Goal: Obtain resource: Download file/media

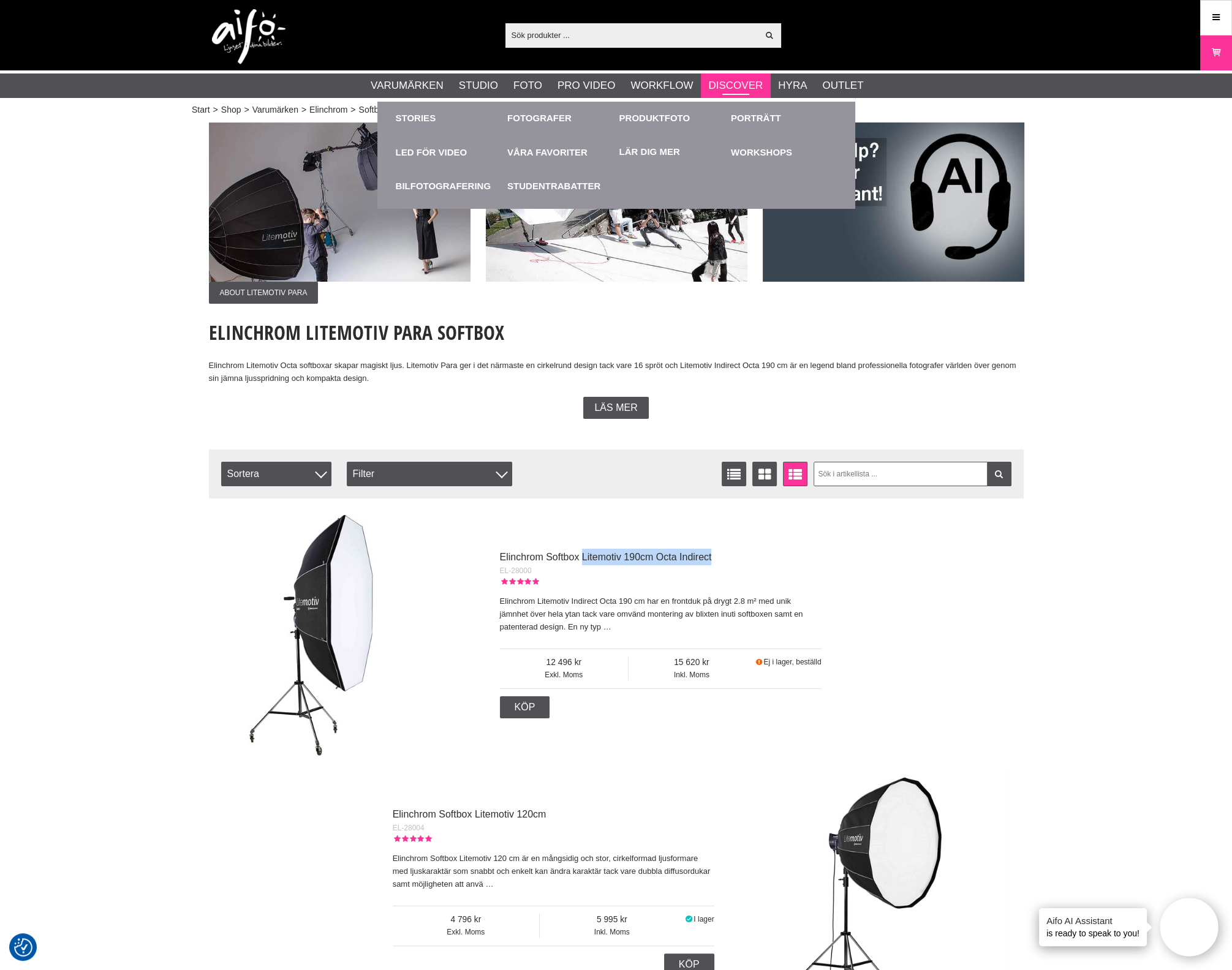
click at [726, 82] on link "Discover" at bounding box center [735, 85] width 54 height 16
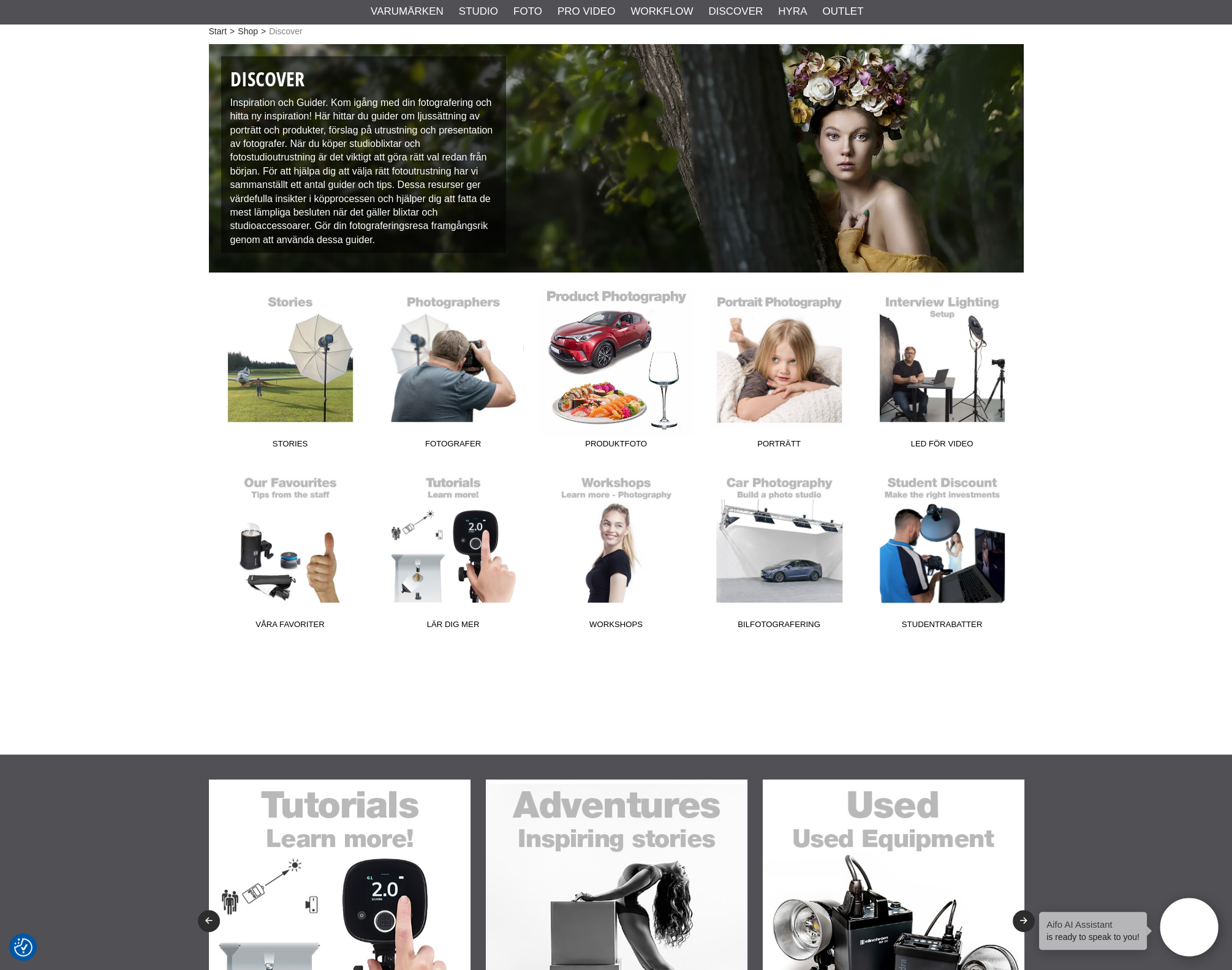
scroll to position [229, 0]
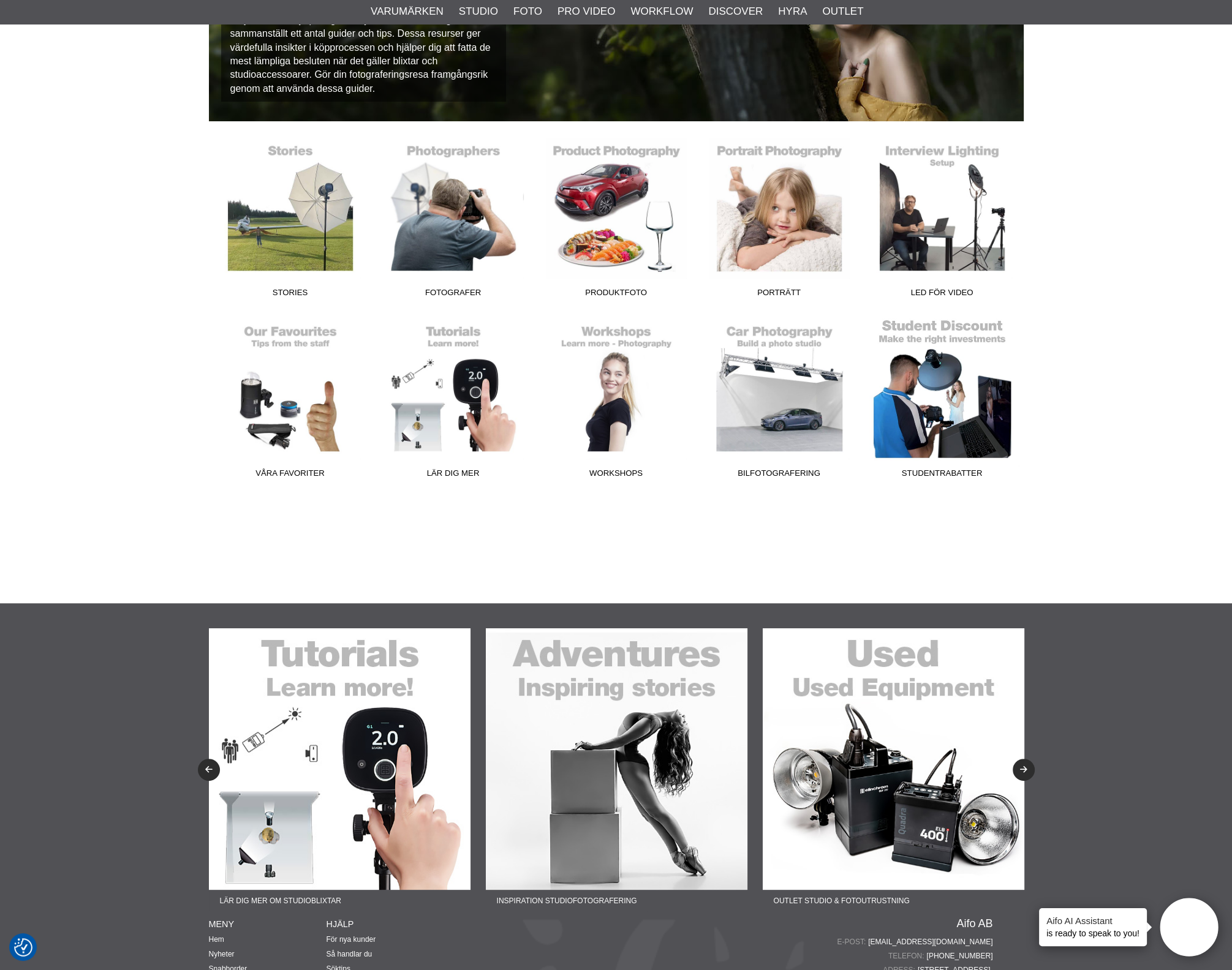
click at [940, 387] on link "Studentrabatter" at bounding box center [942, 401] width 163 height 165
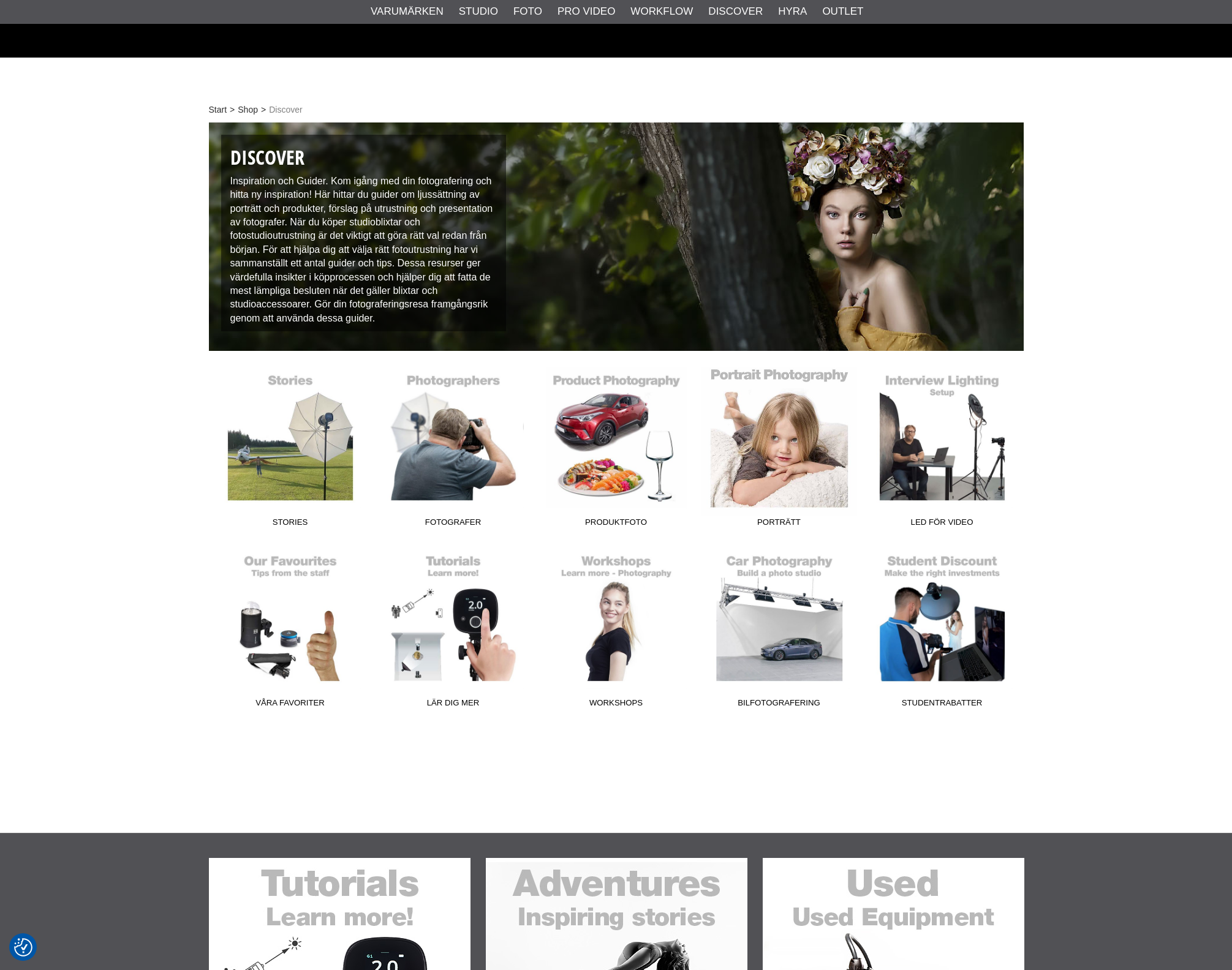
scroll to position [229, 0]
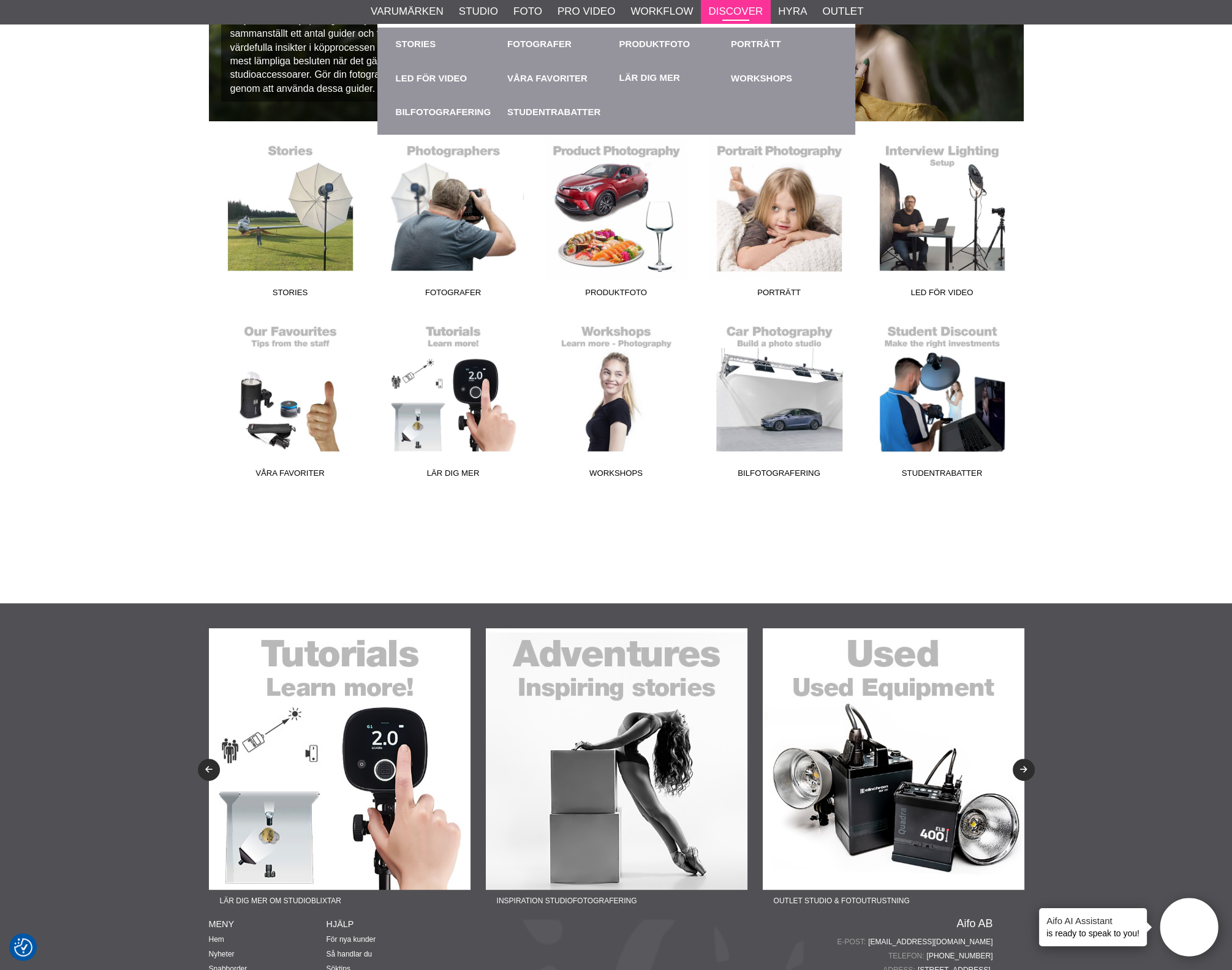
click at [745, 12] on link "Discover" at bounding box center [735, 11] width 54 height 16
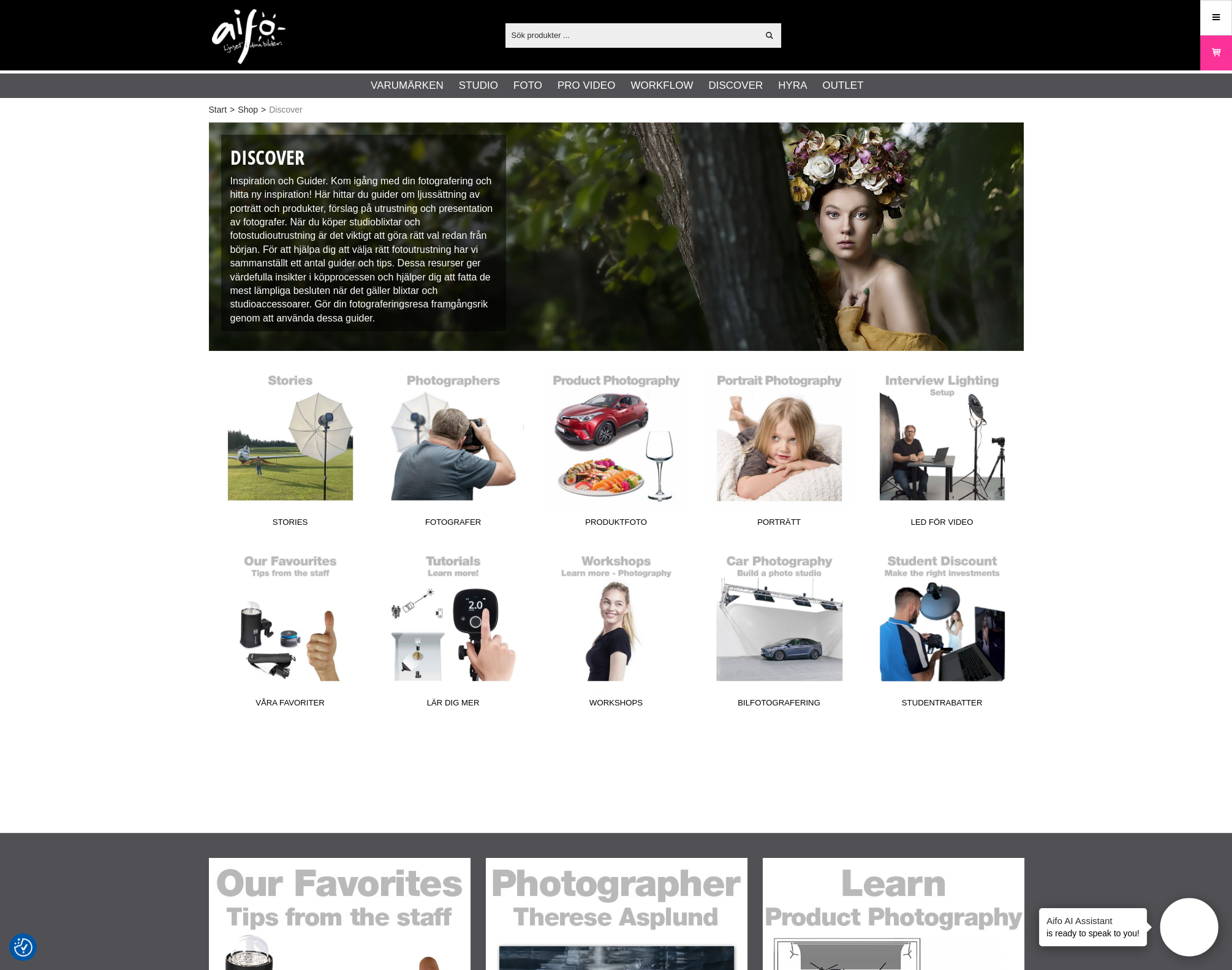
click at [1195, 628] on div "Start > Shop > Discover Discover Inspiration och Guider. Kom igång med din foto…" at bounding box center [616, 475] width 1232 height 714
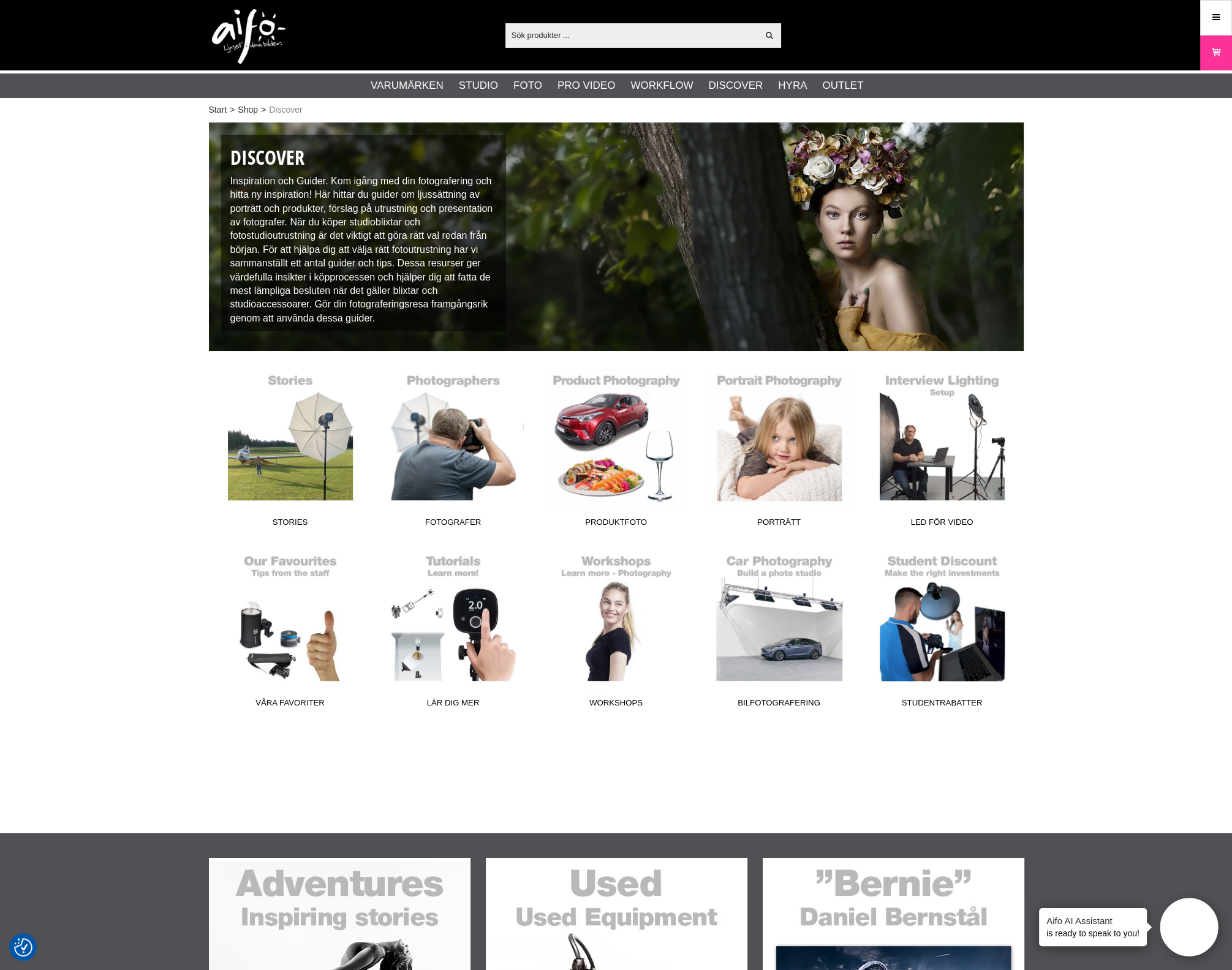
click at [1215, 22] on icon at bounding box center [1215, 18] width 11 height 14
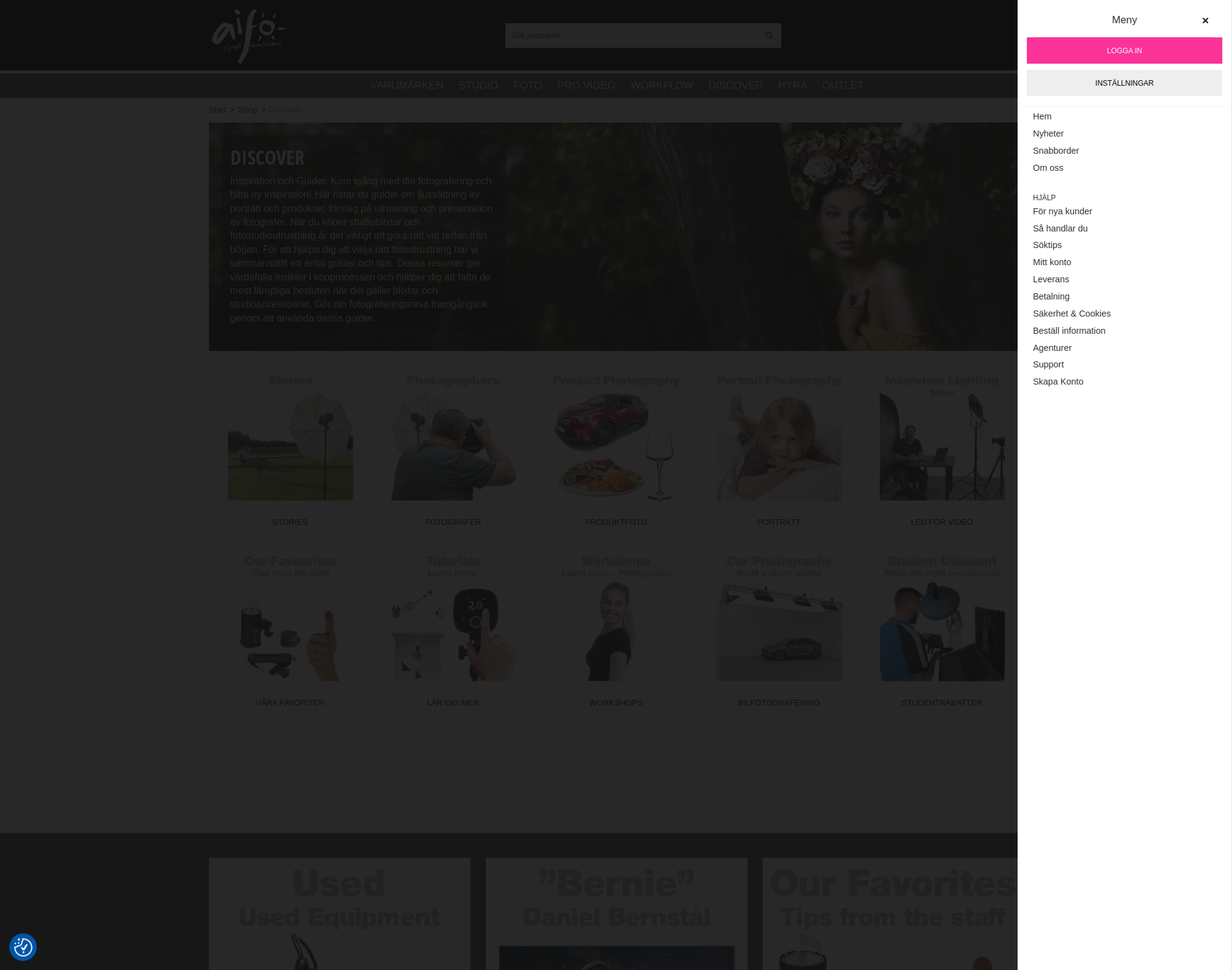
click at [1122, 50] on span "Logga in" at bounding box center [1124, 50] width 35 height 11
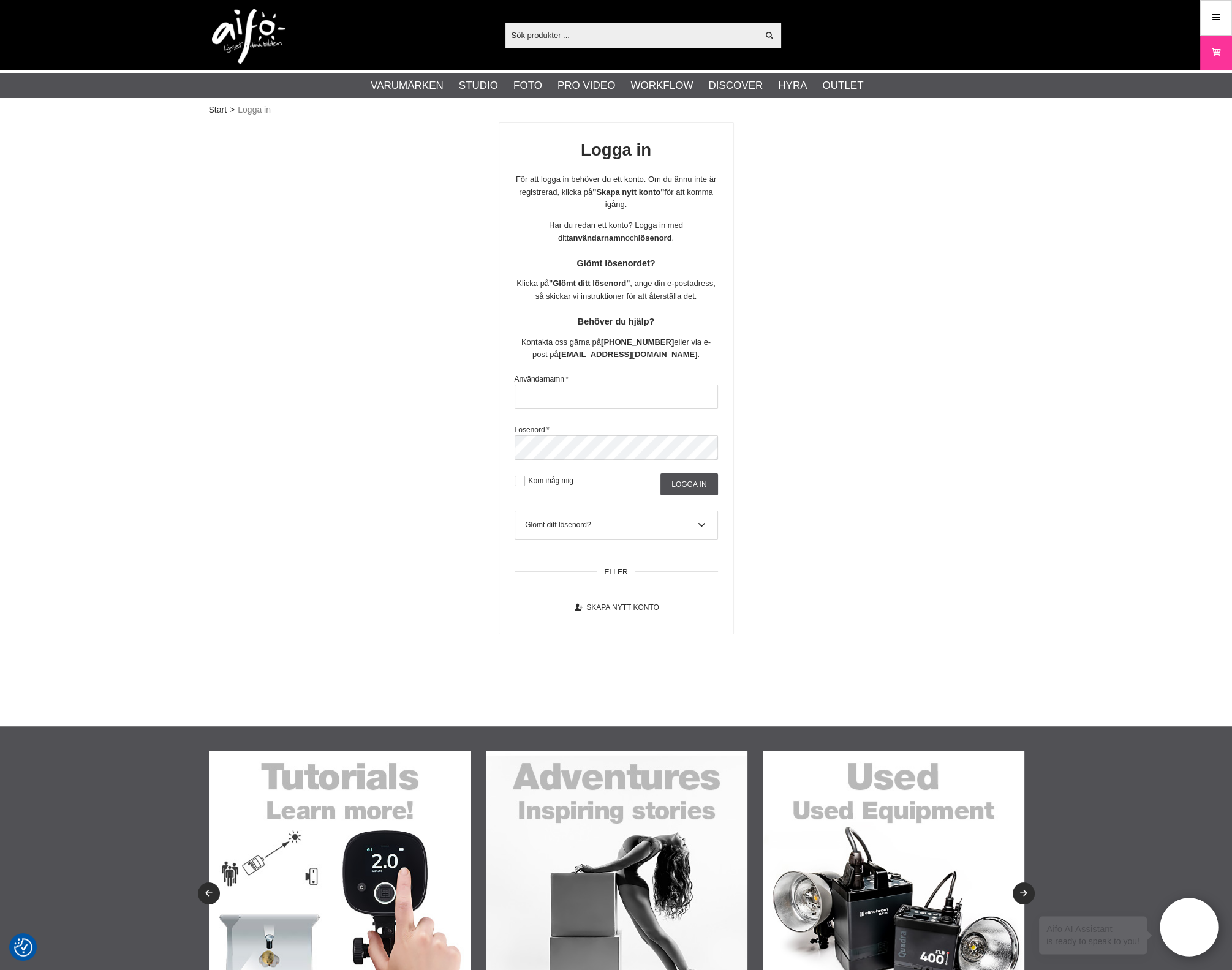
type input "aifo@spv.se"
click at [569, 383] on span "*" at bounding box center [567, 378] width 3 height 8
click at [681, 492] on input "Logga in" at bounding box center [689, 483] width 57 height 22
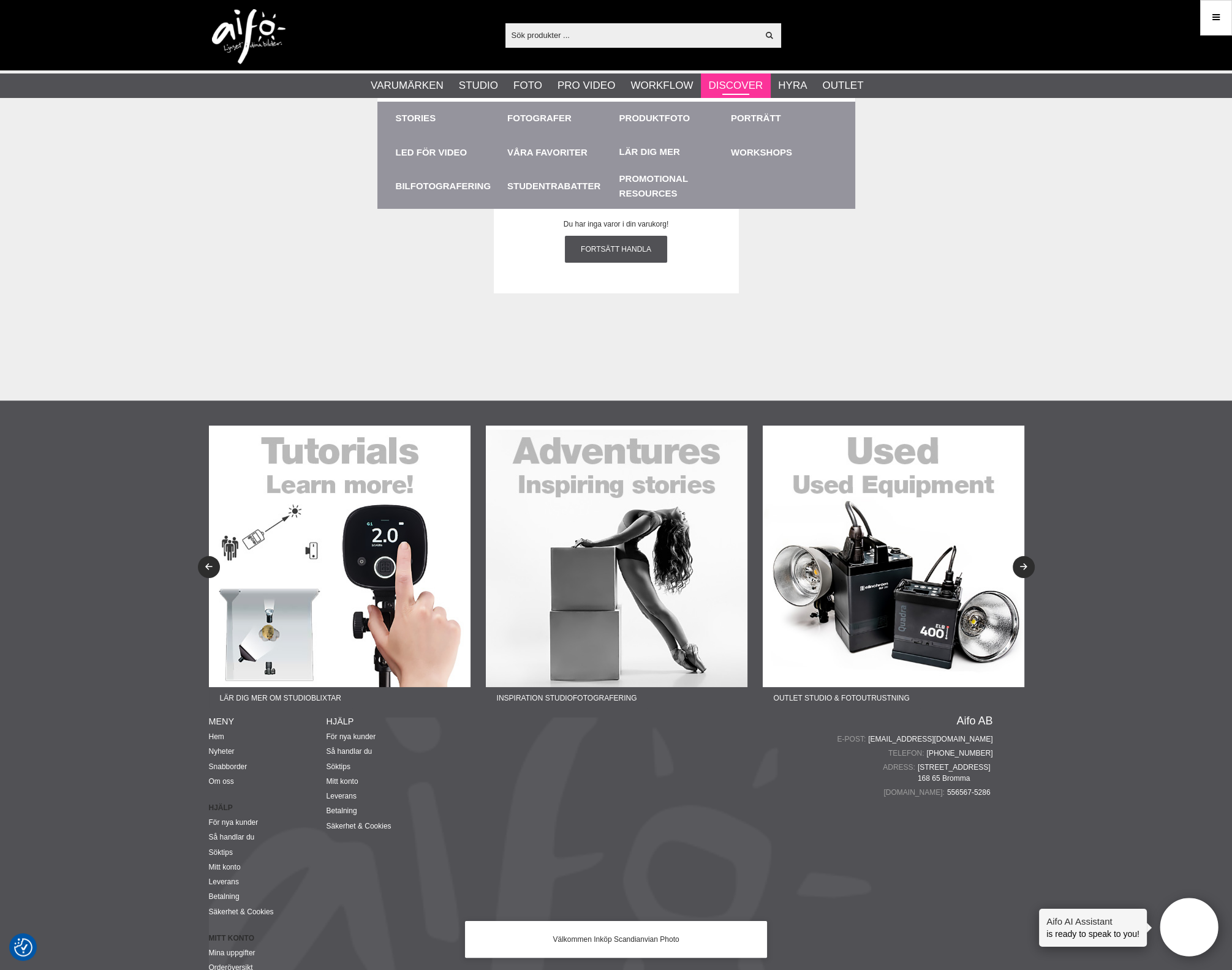
click at [736, 87] on link "Discover" at bounding box center [735, 85] width 54 height 16
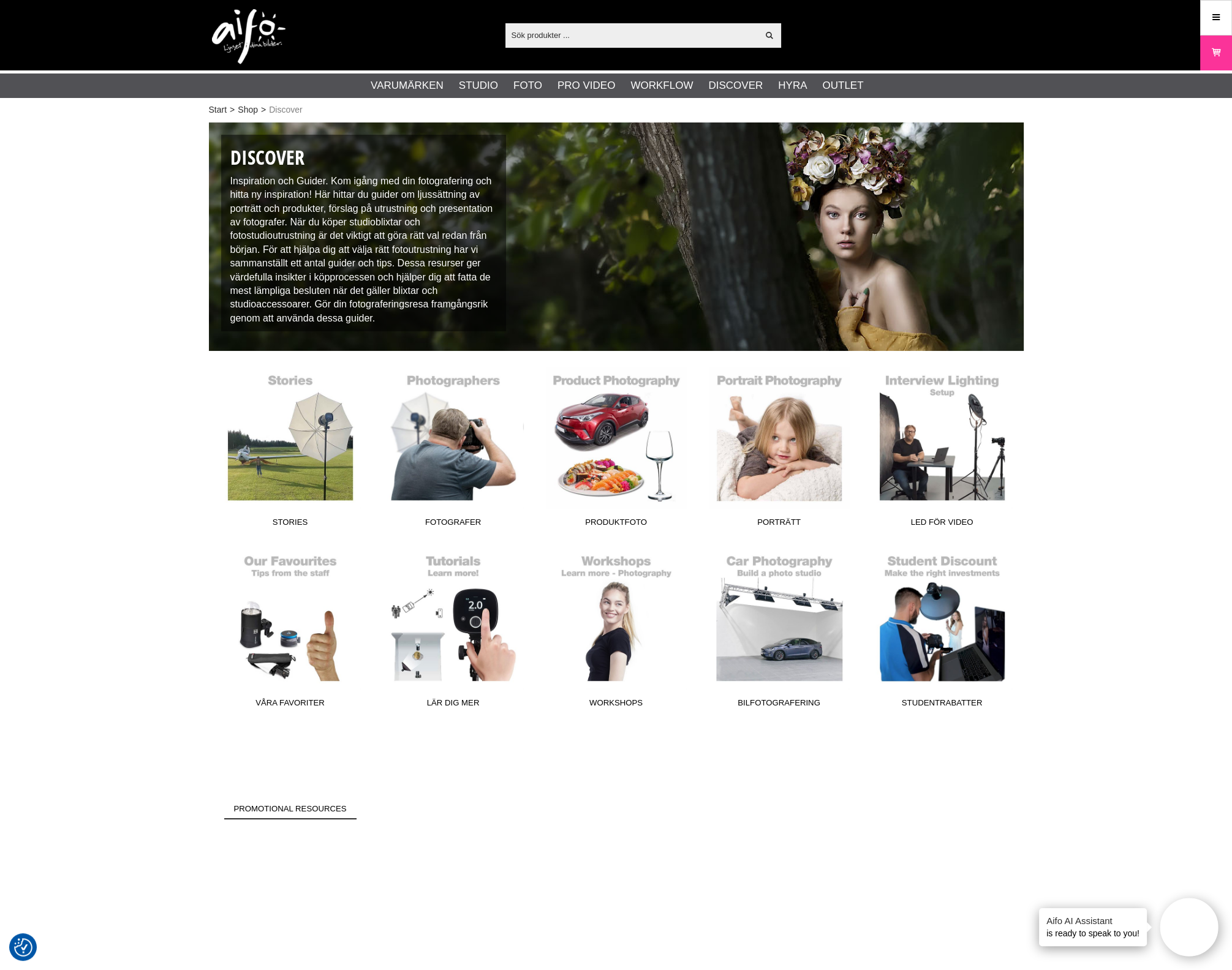
click at [292, 811] on span "Promotional Resources" at bounding box center [290, 811] width 132 height 17
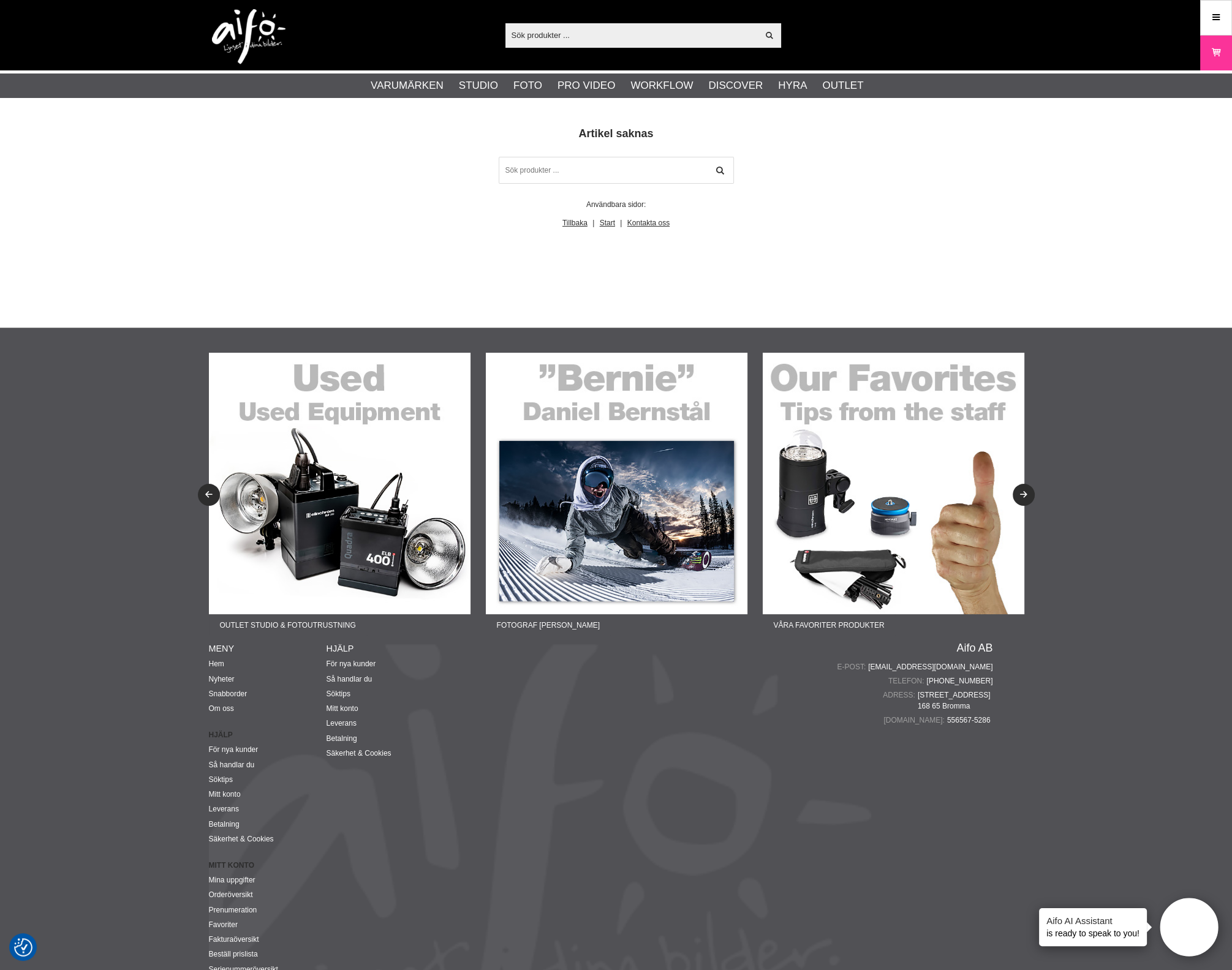
click at [969, 213] on main "Artikel saknas Användbara sidor: Tillbaka Start Kontakta oss" at bounding box center [616, 177] width 815 height 102
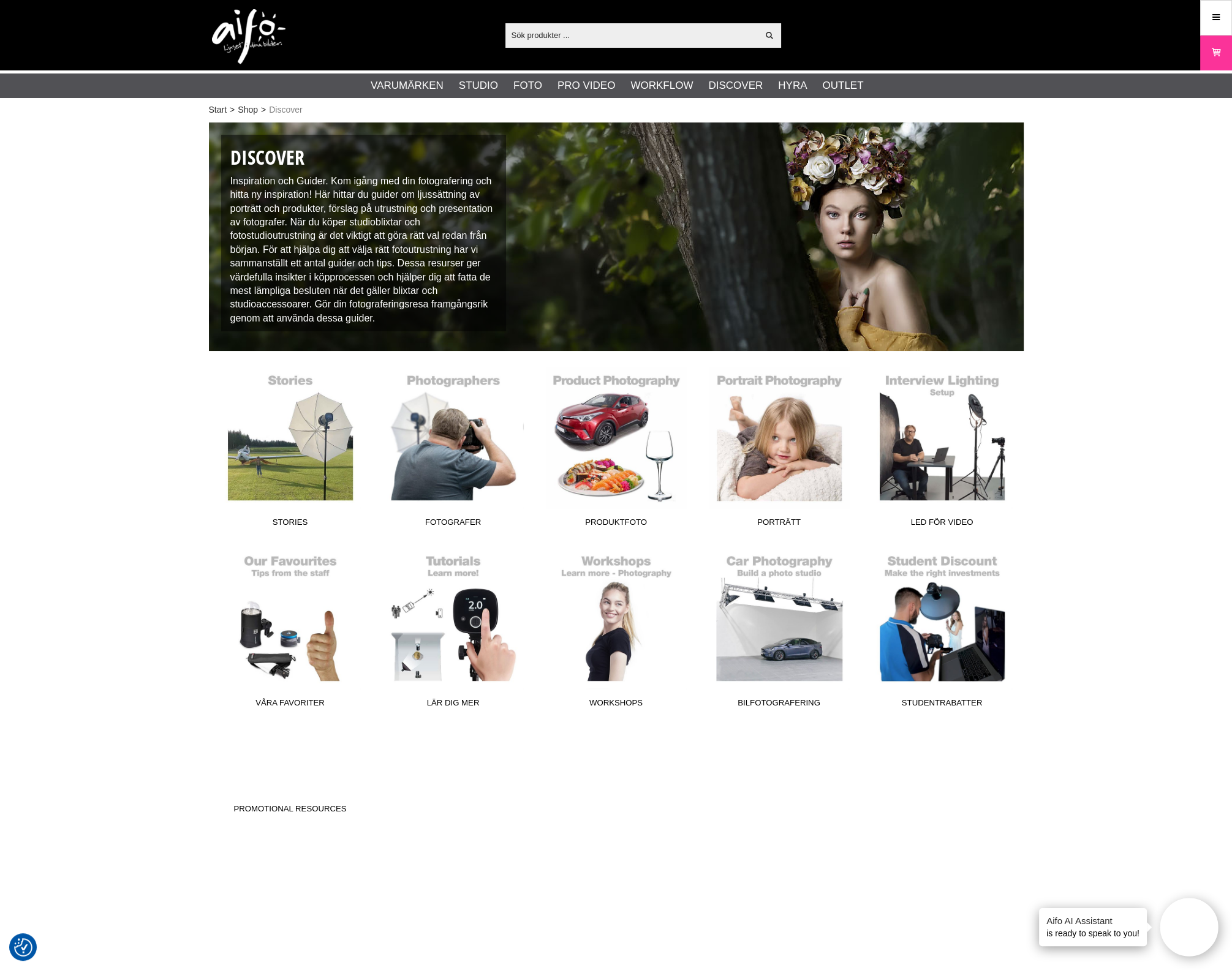
click at [454, 723] on div "Stories Fotografer Produktfoto Porträtt LED för video Våra favoriter Lär dig me…" at bounding box center [616, 638] width 815 height 542
click at [669, 850] on div "Stories Fotografer Produktfoto Porträtt LED för video Våra favoriter Lär dig me…" at bounding box center [616, 638] width 815 height 542
click at [725, 811] on div "Stories Fotografer Produktfoto Porträtt LED för video Våra favoriter Lär dig me…" at bounding box center [616, 638] width 815 height 542
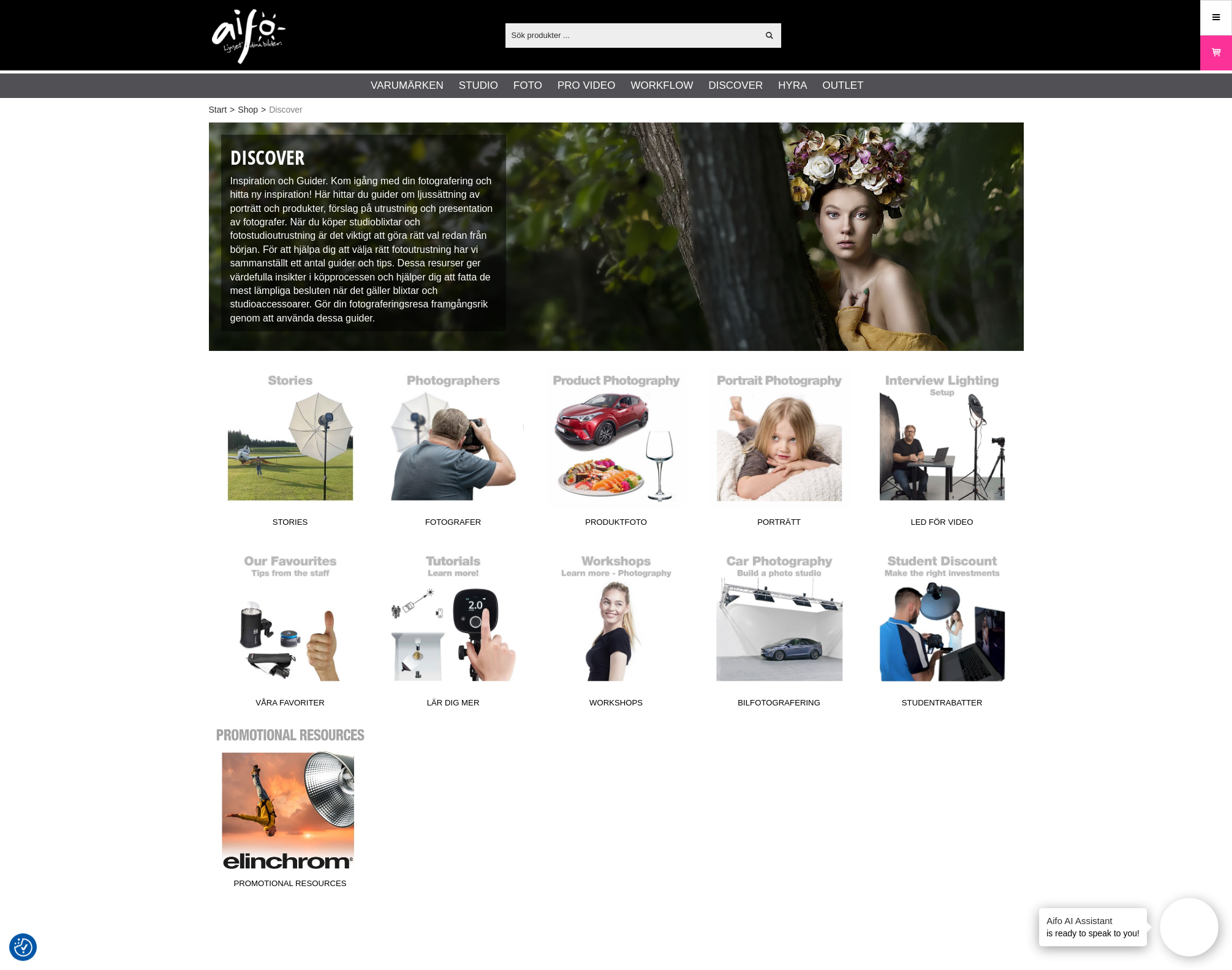
click at [249, 806] on link "Promotional Resources" at bounding box center [290, 811] width 163 height 165
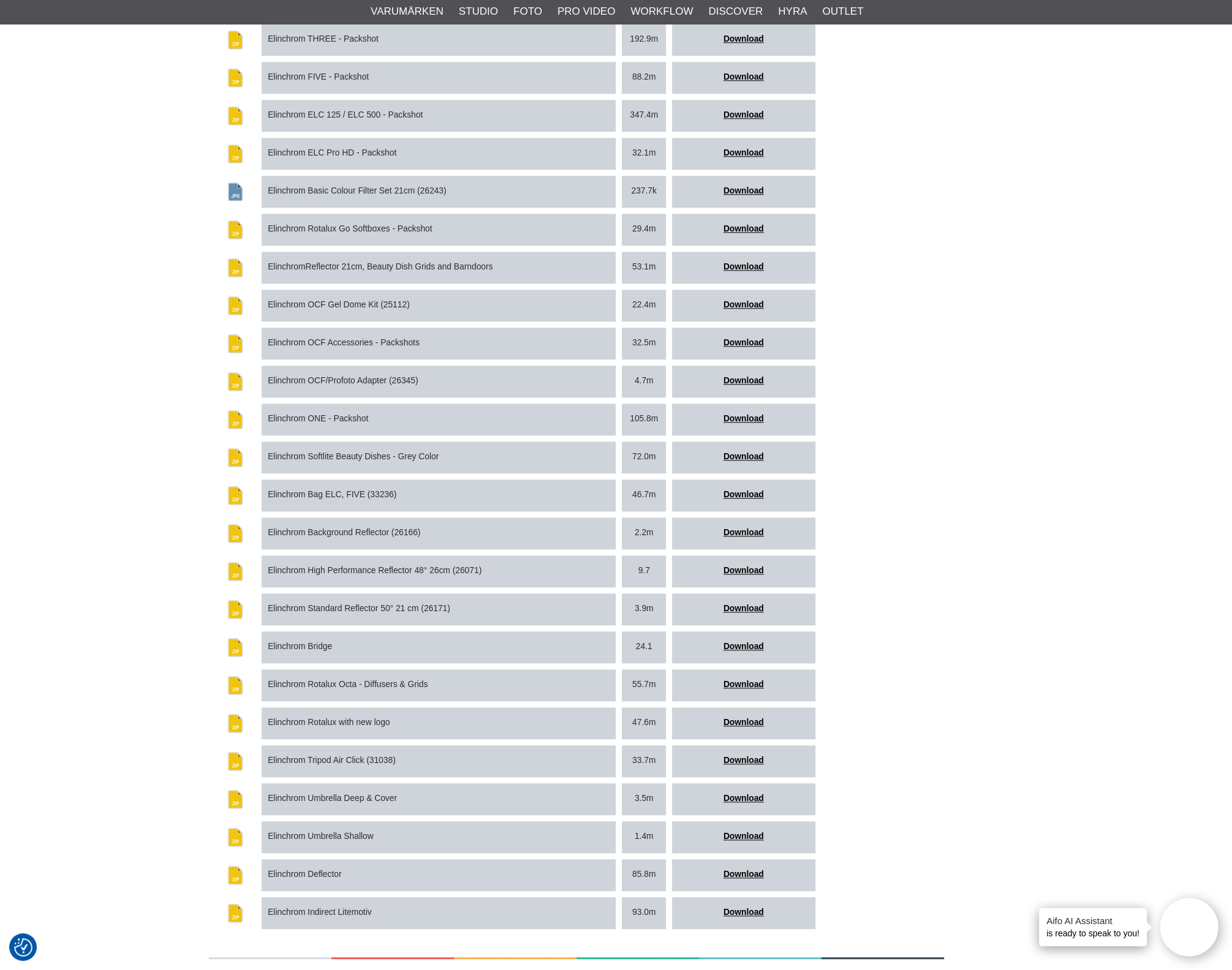
scroll to position [1760, 0]
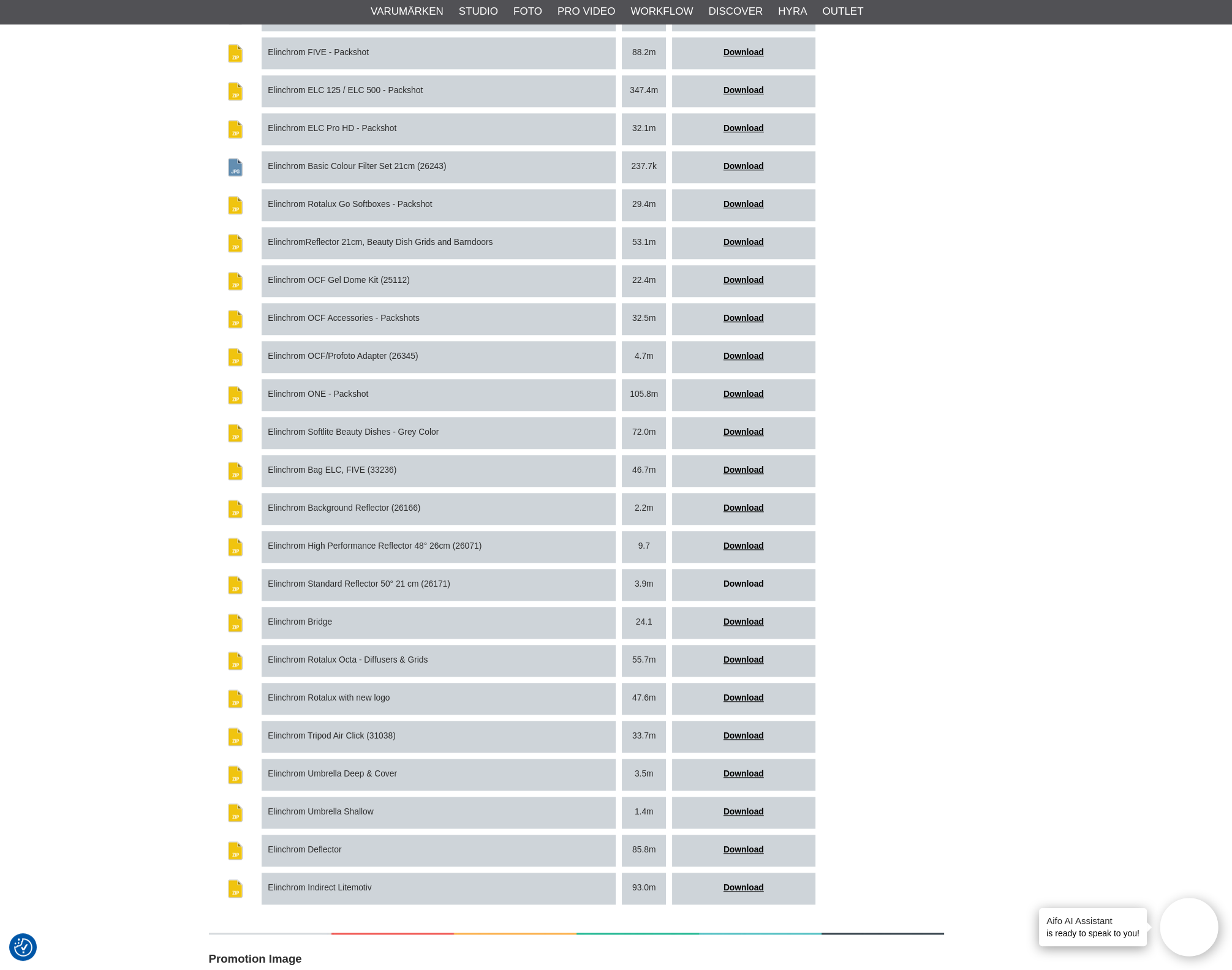
click at [729, 579] on link "Download" at bounding box center [744, 584] width 41 height 9
